Goal: Navigation & Orientation: Find specific page/section

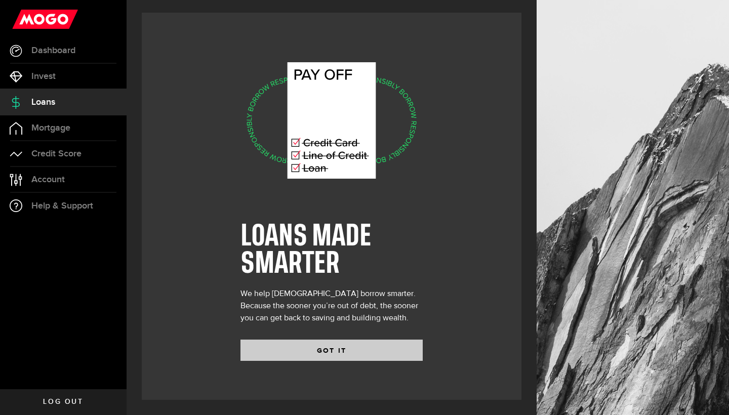
click at [327, 350] on button "GOT IT" at bounding box center [331, 350] width 182 height 21
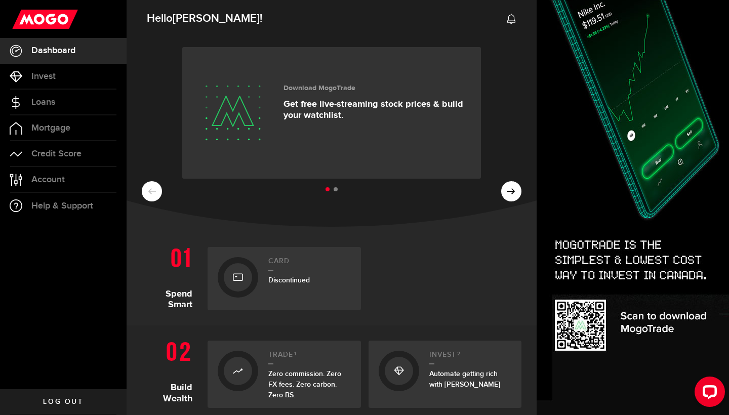
click at [579, 147] on img at bounding box center [633, 155] width 192 height 519
